Goal: Information Seeking & Learning: Learn about a topic

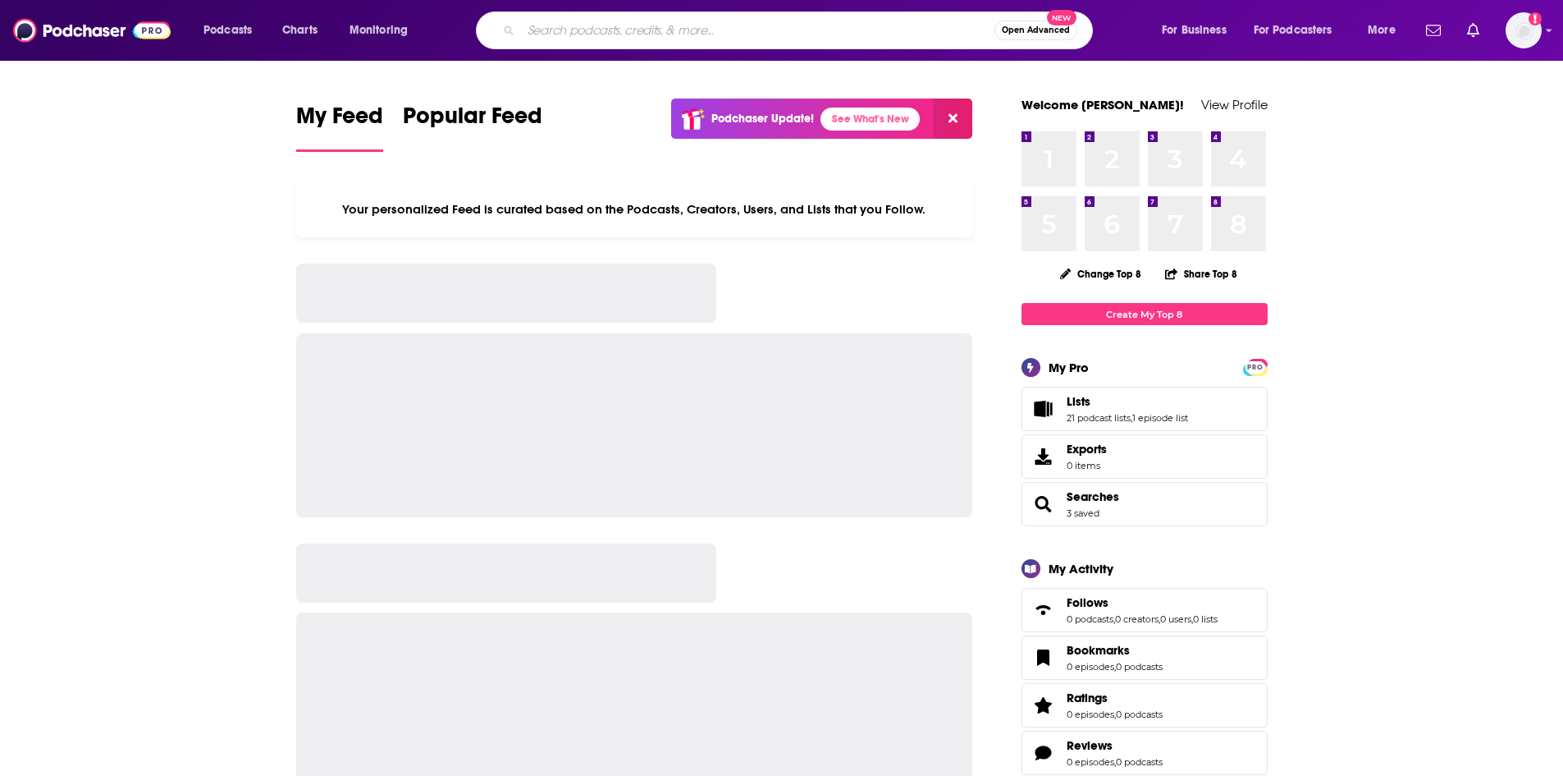
click at [719, 30] on input "Search podcasts, credits, & more..." at bounding box center [758, 30] width 474 height 26
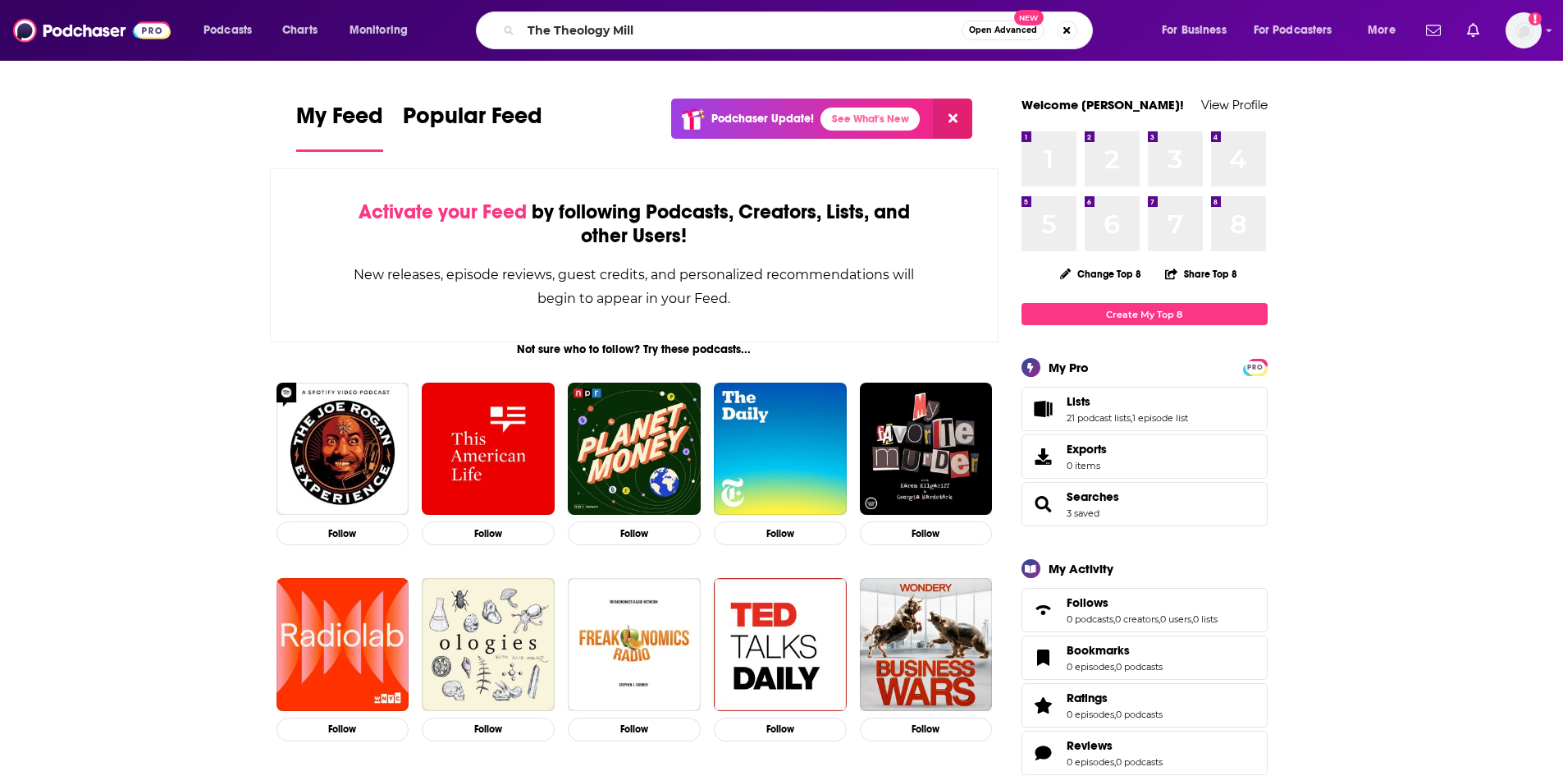
type input "The Theology Mill"
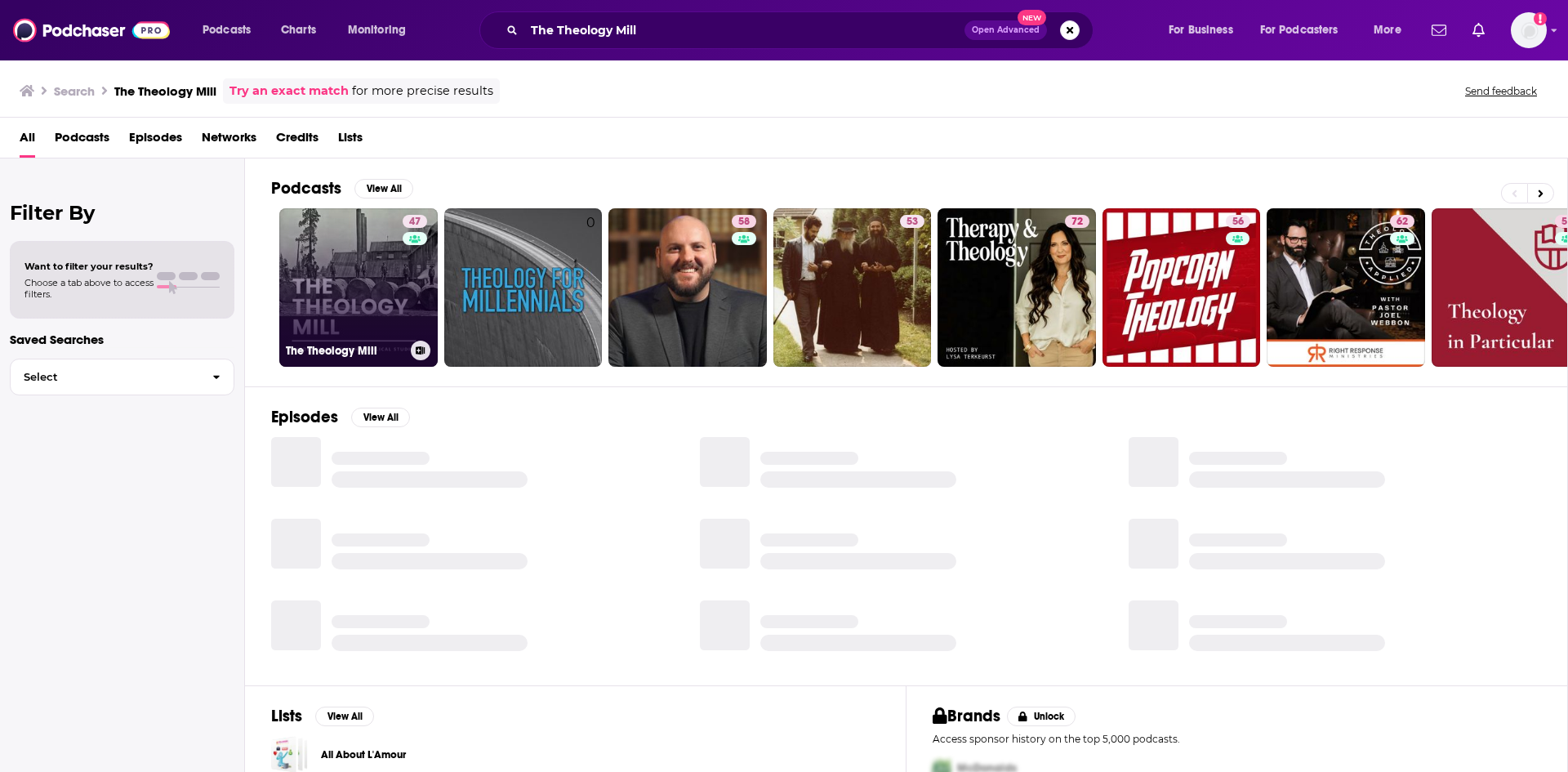
click at [377, 271] on link "47 The Theology Mill" at bounding box center [358, 287] width 158 height 158
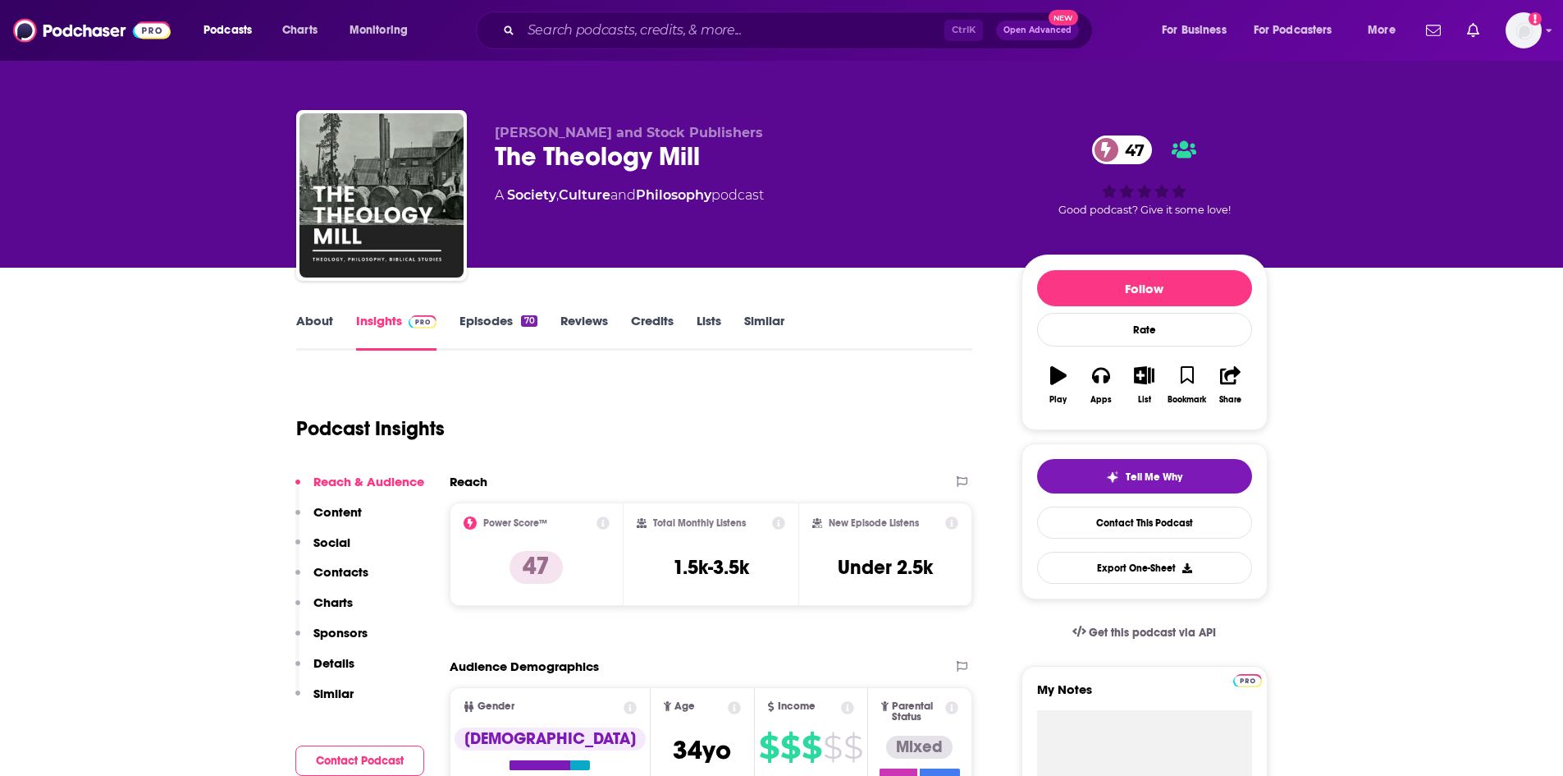
click at [311, 341] on link "About" at bounding box center [314, 332] width 37 height 38
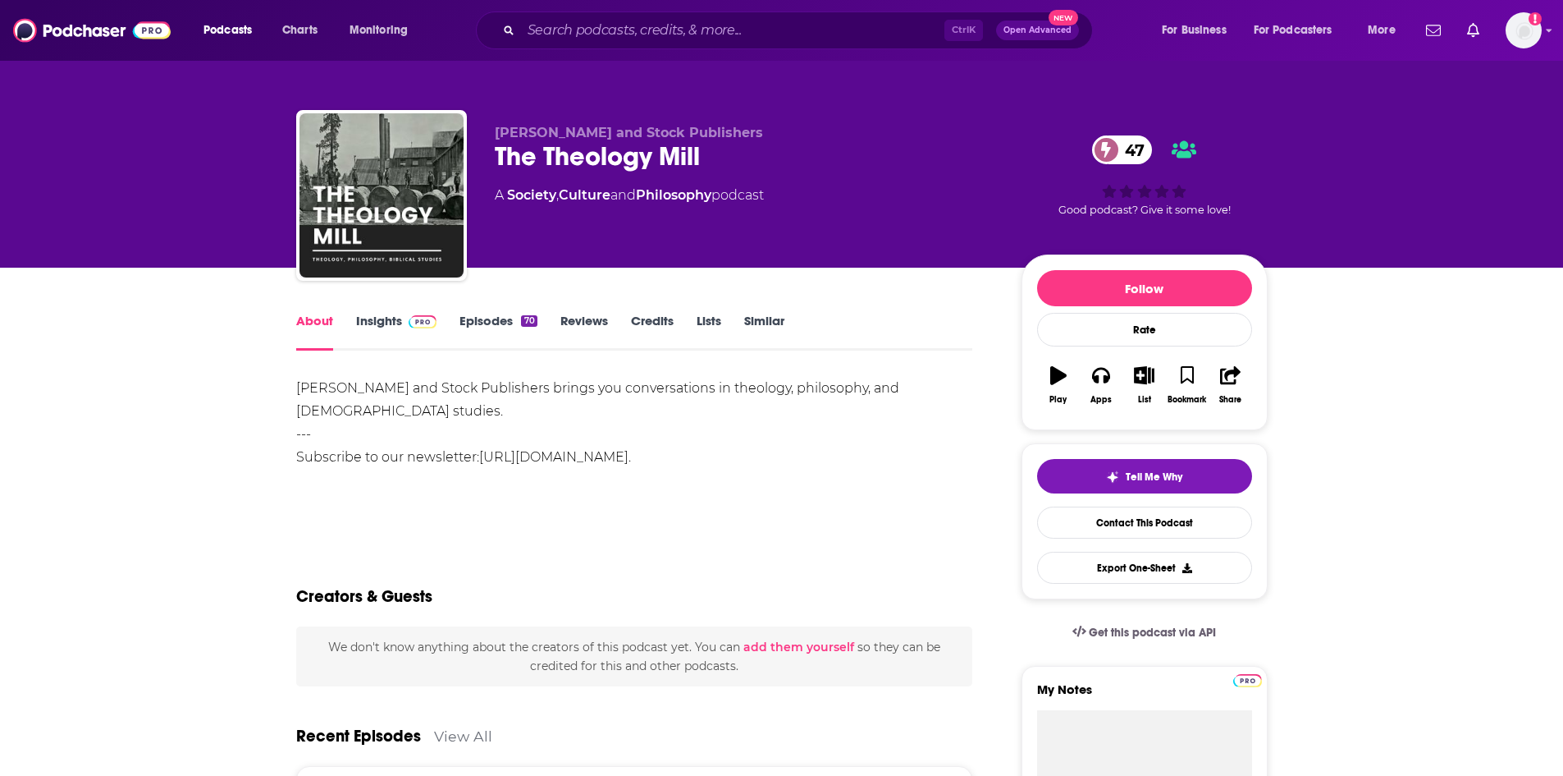
click at [499, 321] on link "Episodes 70" at bounding box center [498, 332] width 77 height 38
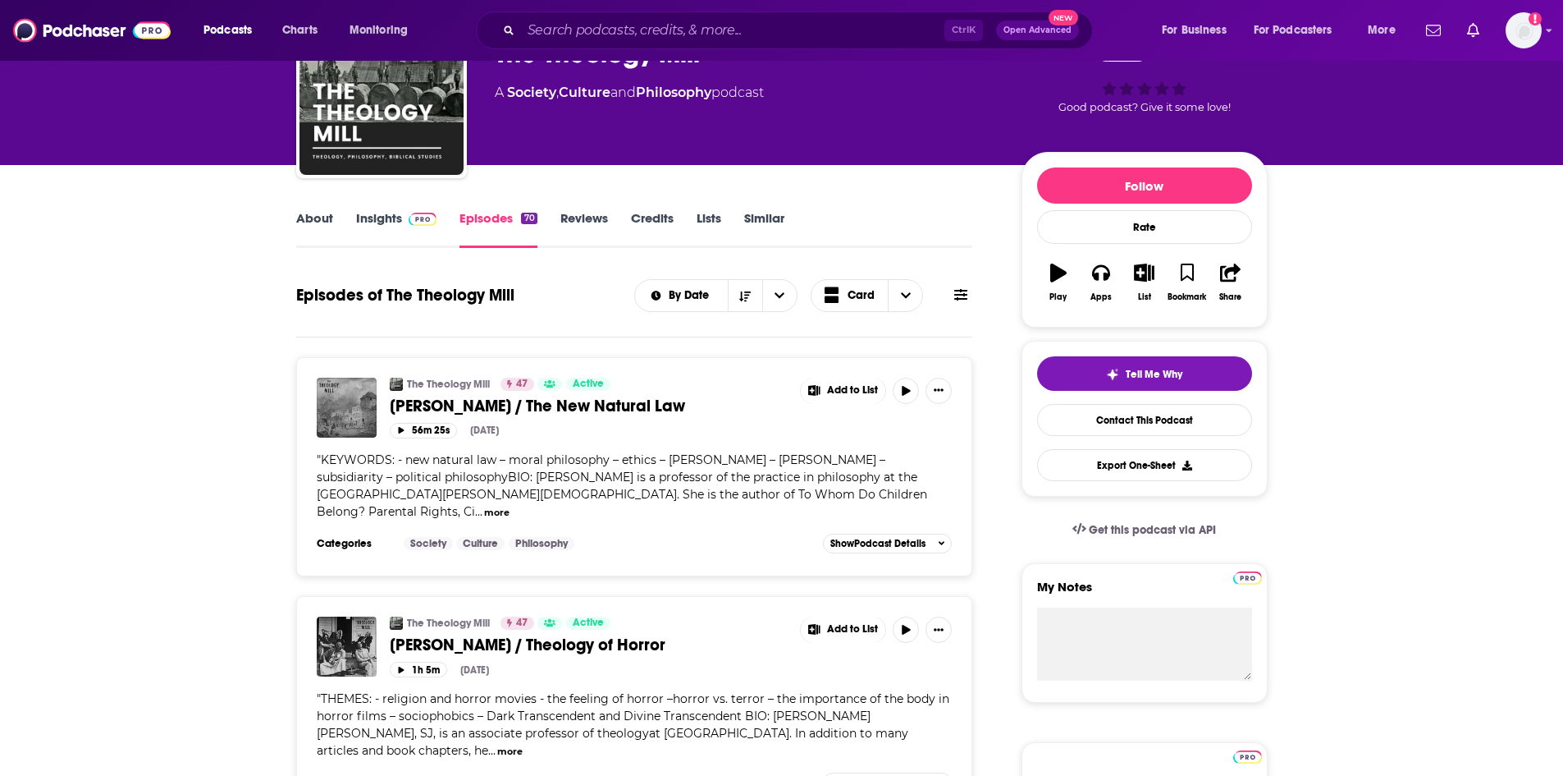
scroll to position [246, 0]
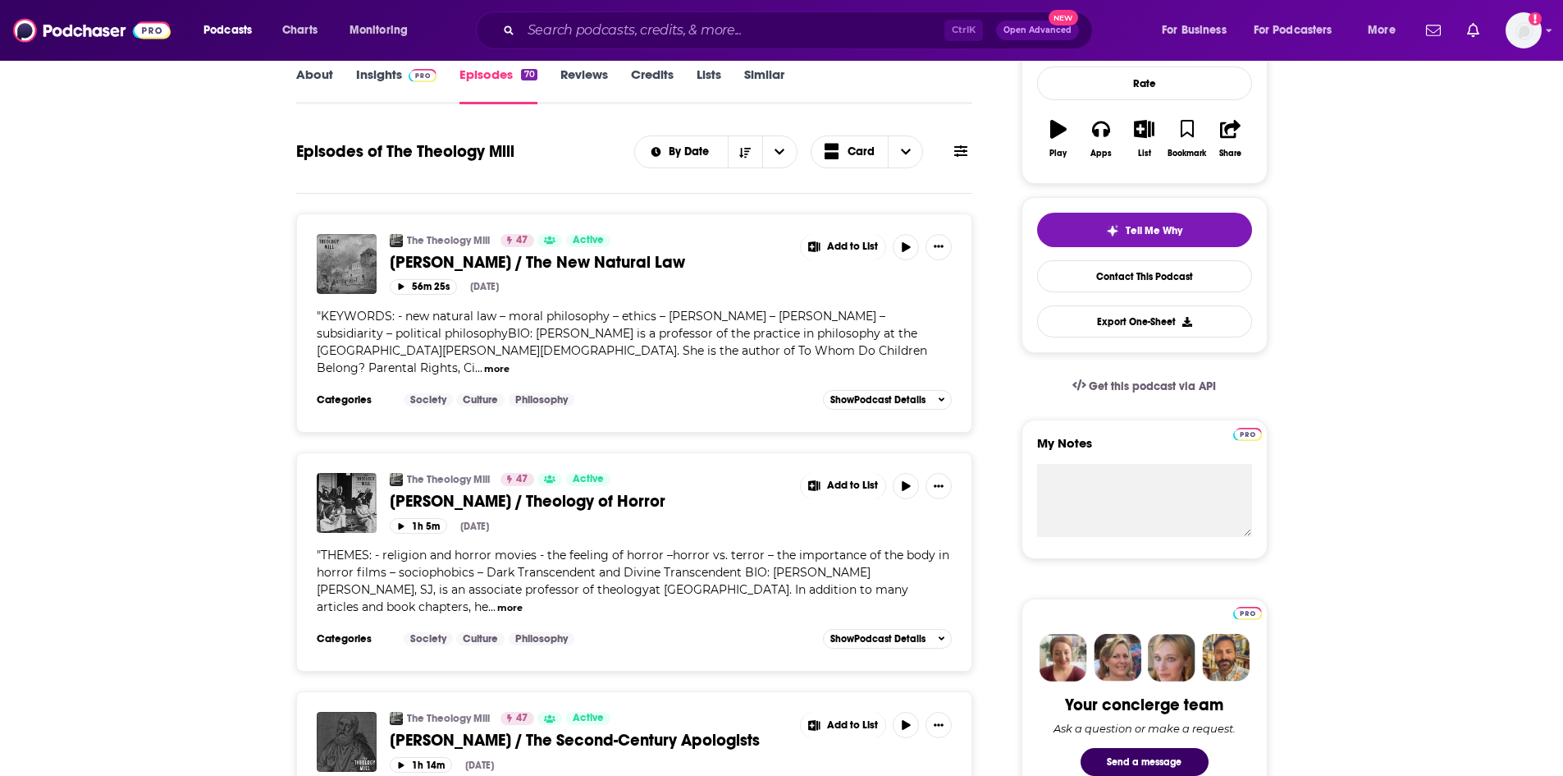
click at [497, 601] on button "more" at bounding box center [509, 608] width 25 height 14
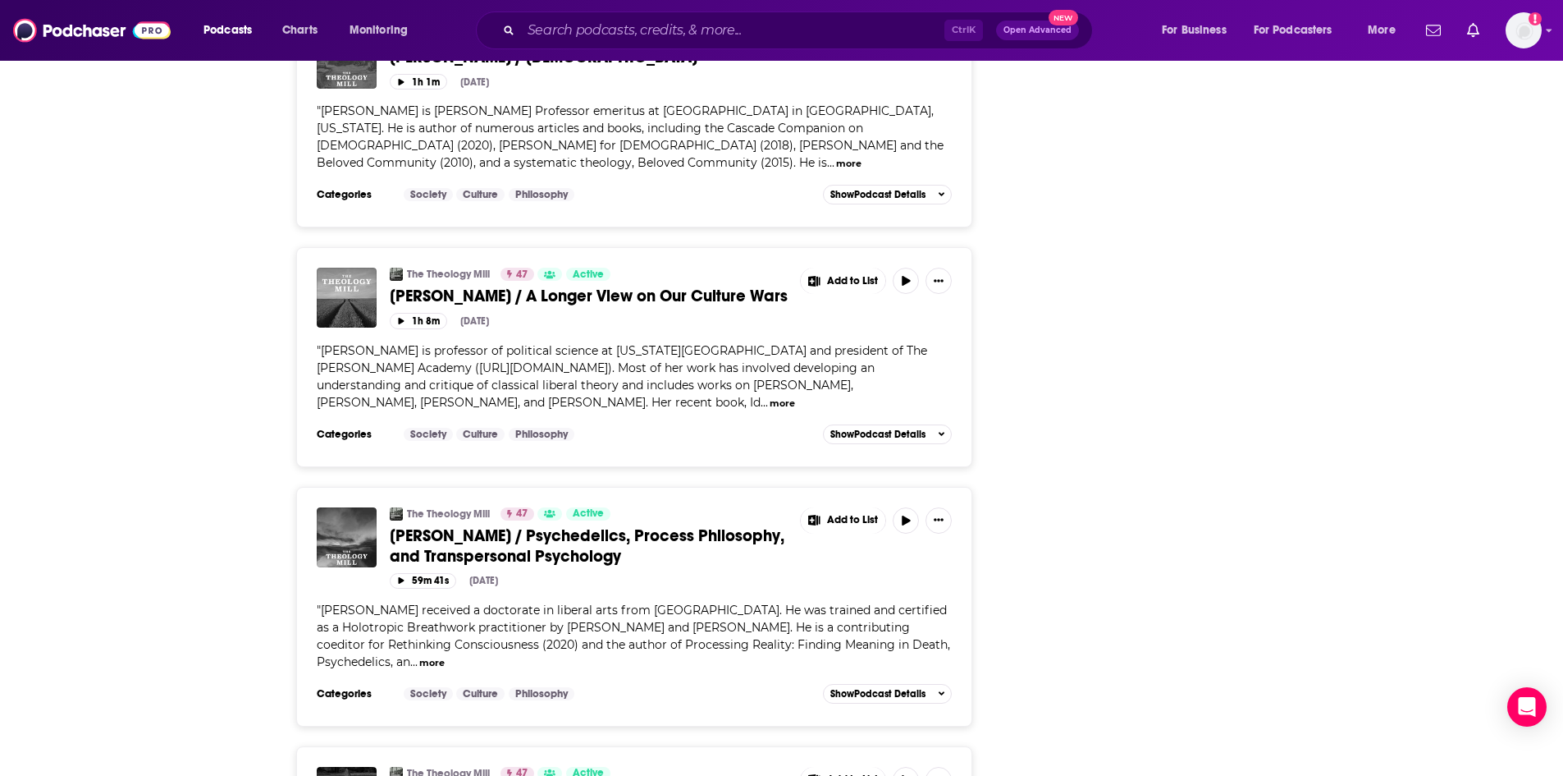
scroll to position [2790, 0]
